Goal: Answer question/provide support

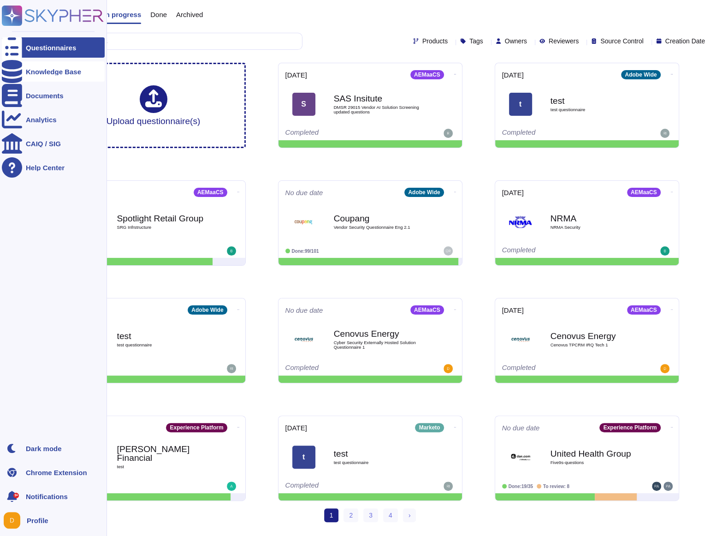
click at [14, 71] on icon at bounding box center [12, 71] width 20 height 23
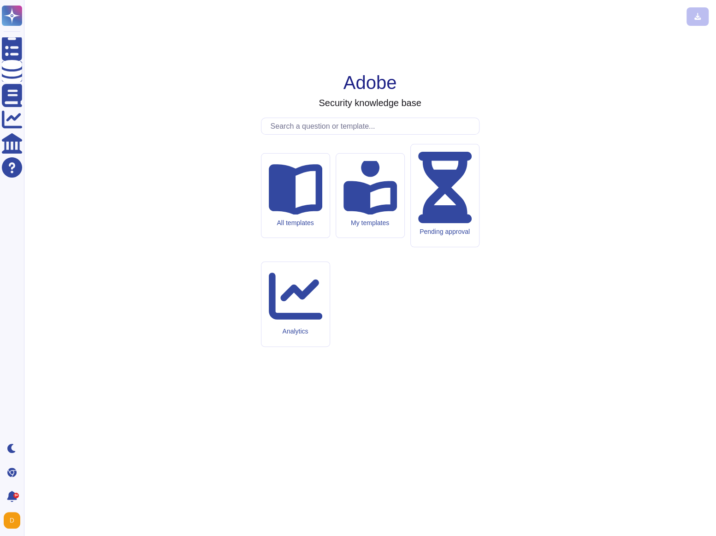
click at [288, 134] on input "text" at bounding box center [372, 126] width 213 height 16
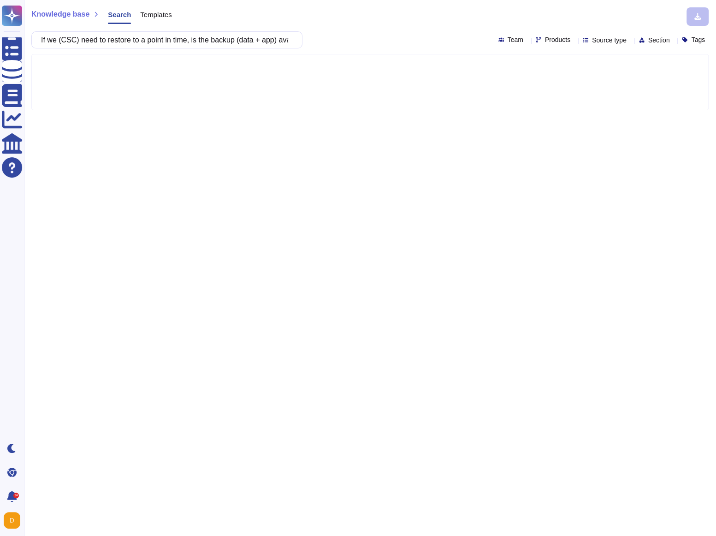
click at [88, 40] on input "If we (CSC) need to restore to a point in time, is the backup (data + app) avai…" at bounding box center [164, 40] width 256 height 16
drag, startPoint x: 161, startPoint y: 39, endPoint x: 247, endPoint y: 41, distance: 86.7
click at [247, 41] on input "If the customer need to restore to a point in time, is the backup (data + app) …" at bounding box center [164, 40] width 256 height 16
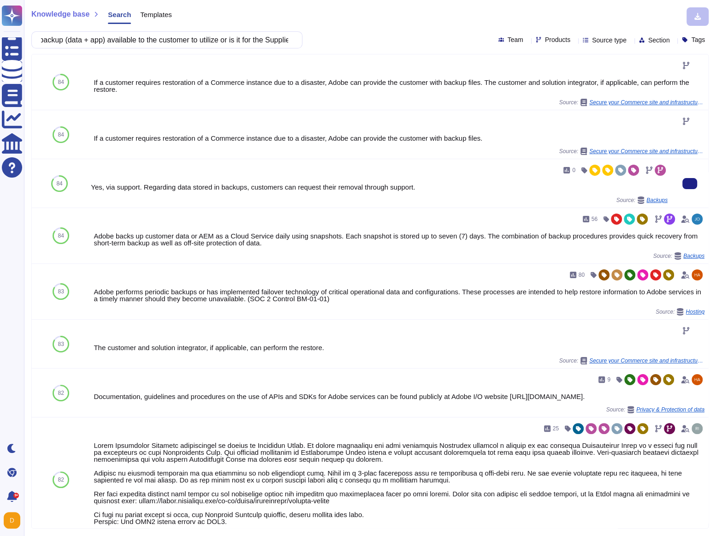
type input "If the customer need to restore to a point in time, is the backup (data + app) …"
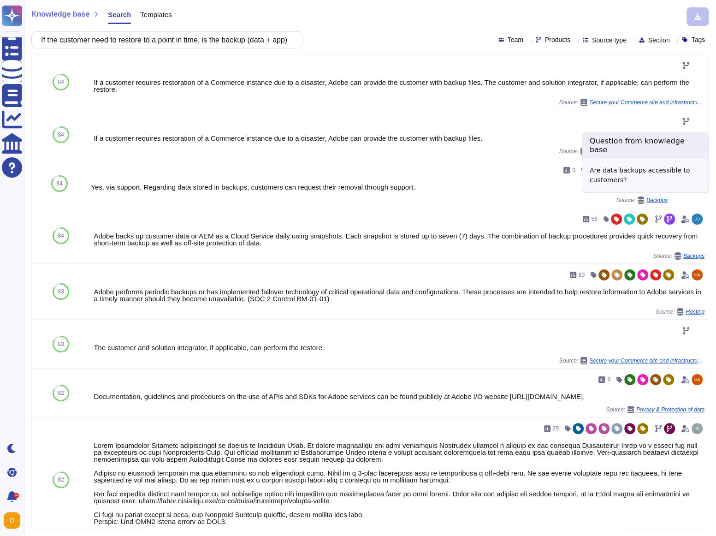
click at [646, 202] on span "Backups" at bounding box center [656, 200] width 21 height 6
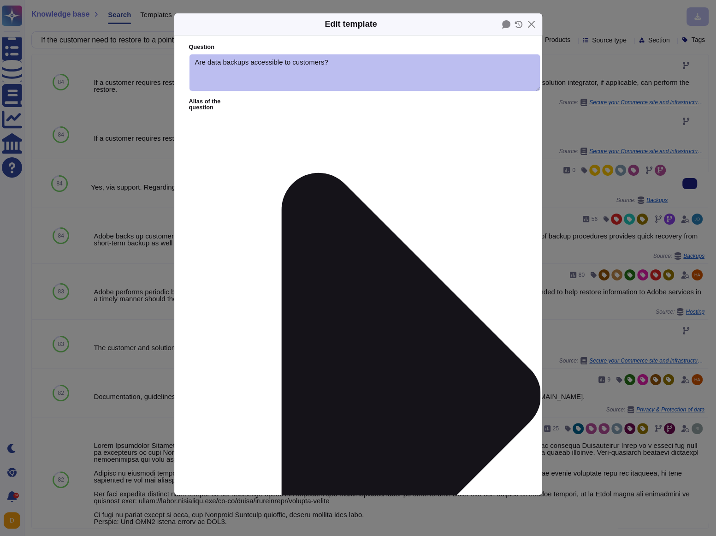
type textarea "Are data backups accessible to customers?"
type textarea "Yes, via support. Regarding data stored in backups, customers can request their…"
click at [530, 23] on button "Close" at bounding box center [531, 24] width 14 height 14
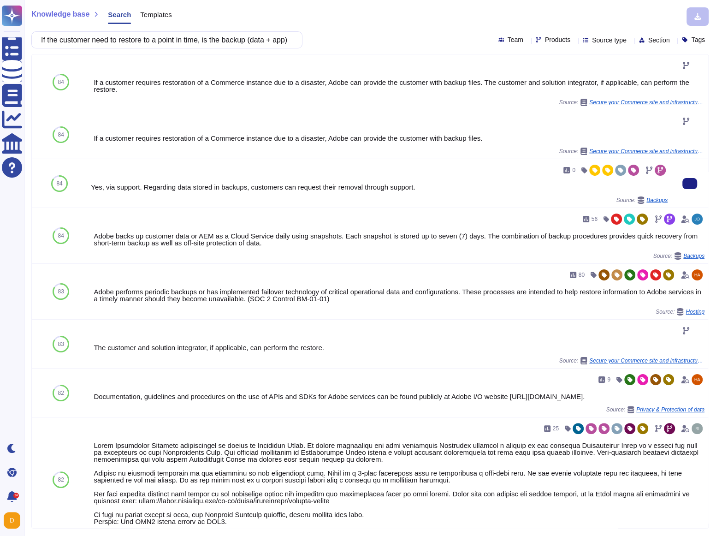
click at [142, 185] on div "Yes, via support. Regarding data stored in backups, customers can request their…" at bounding box center [379, 186] width 577 height 7
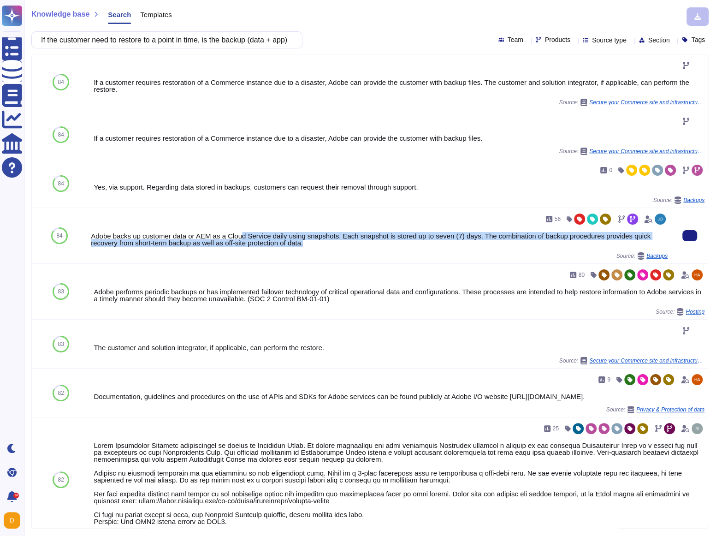
drag, startPoint x: 242, startPoint y: 235, endPoint x: 362, endPoint y: 245, distance: 119.8
click at [364, 246] on div "Adobe backs up customer data or AEM as a Cloud Service daily using snapshots. E…" at bounding box center [379, 239] width 577 height 14
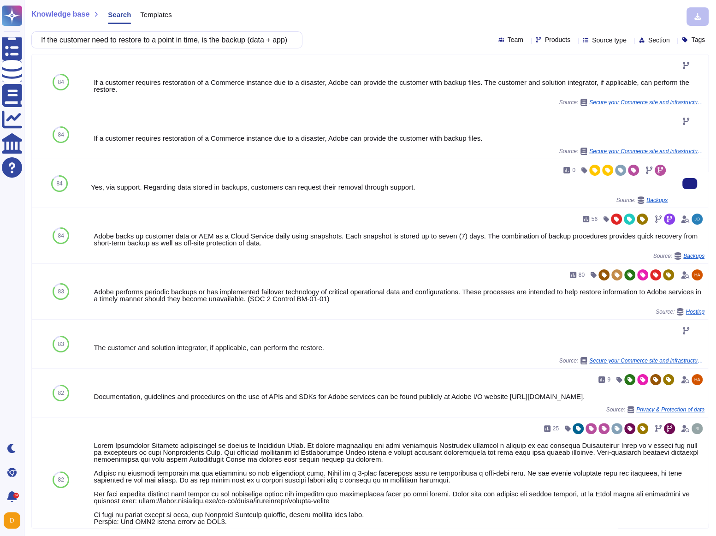
click at [302, 187] on div "Yes, via support. Regarding data stored in backups, customers can request their…" at bounding box center [379, 186] width 577 height 7
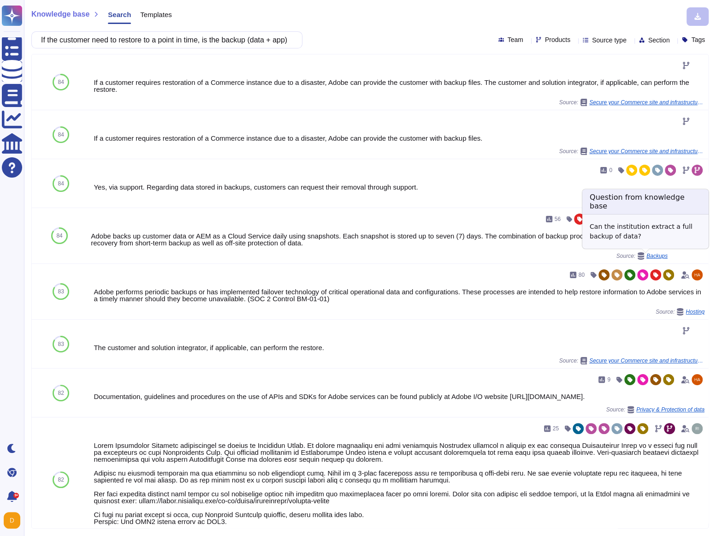
click at [648, 256] on span "Backups" at bounding box center [656, 256] width 21 height 6
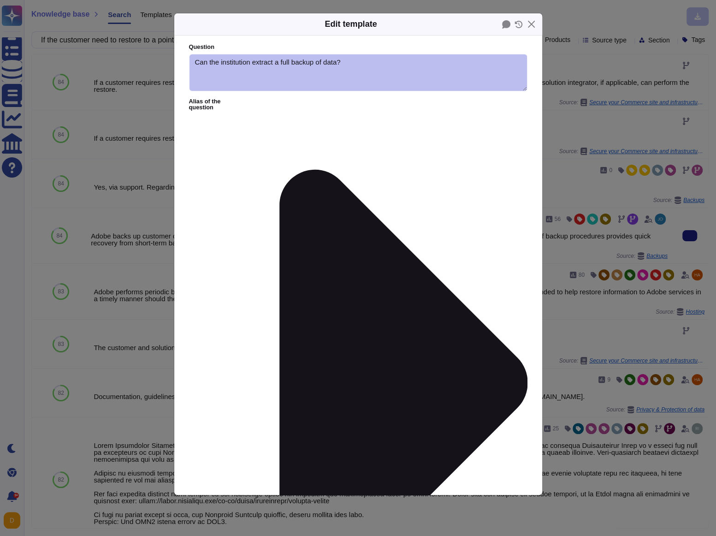
type textarea "Can the institution extract a full backup of data?"
type textarea "Adobe backs up customer data or AEM as a Cloud Service daily using snapshots. E…"
click at [530, 18] on button "Close" at bounding box center [531, 24] width 14 height 14
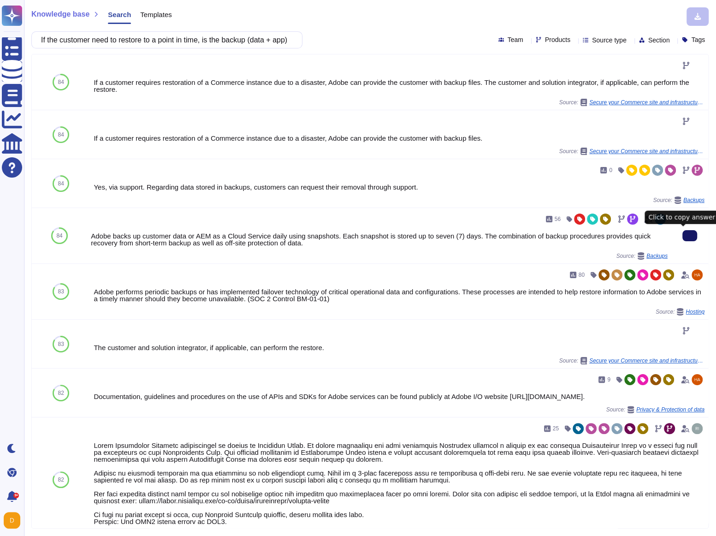
click at [690, 239] on button at bounding box center [689, 235] width 15 height 11
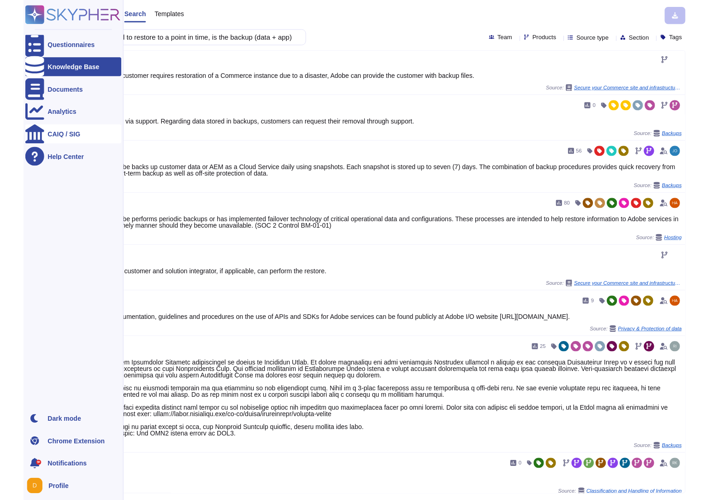
scroll to position [59, 0]
